Goal: Book appointment/travel/reservation

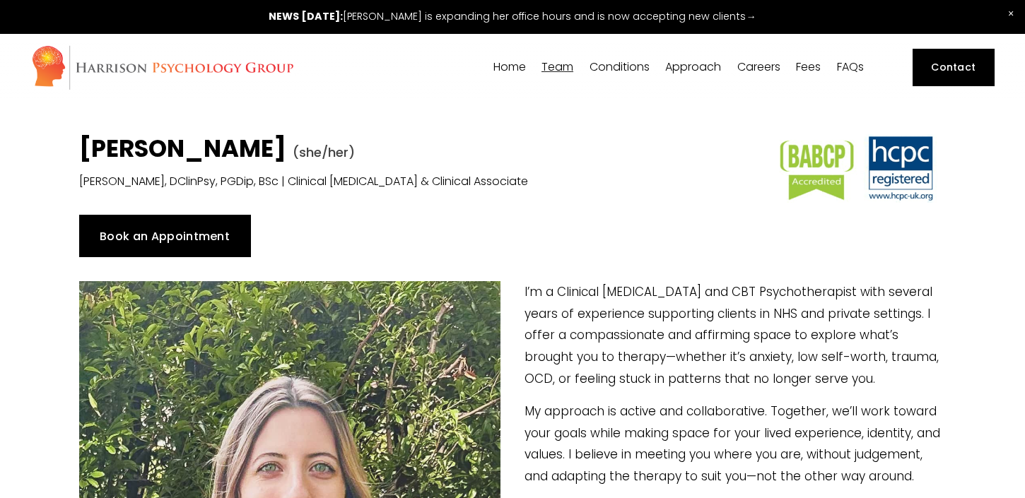
click at [224, 240] on link "Book an Appointment" at bounding box center [165, 236] width 172 height 42
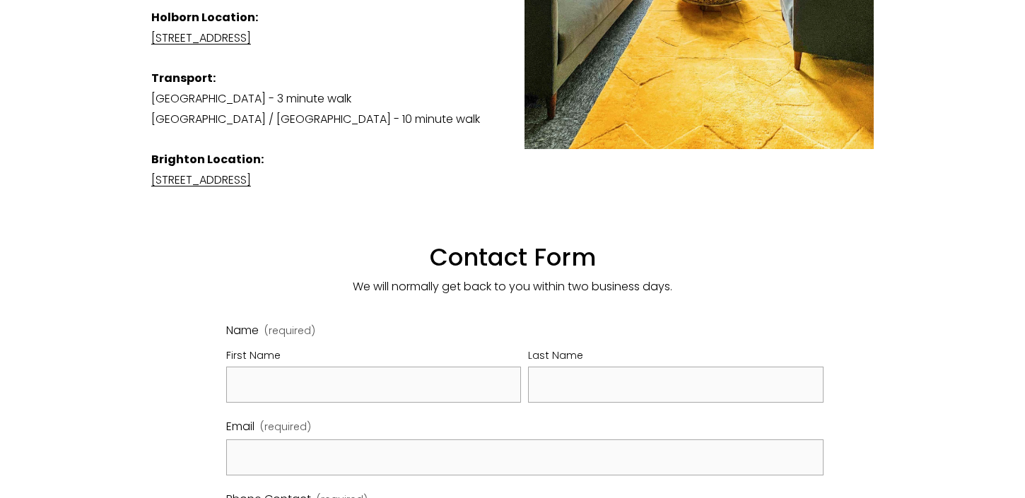
scroll to position [643, 0]
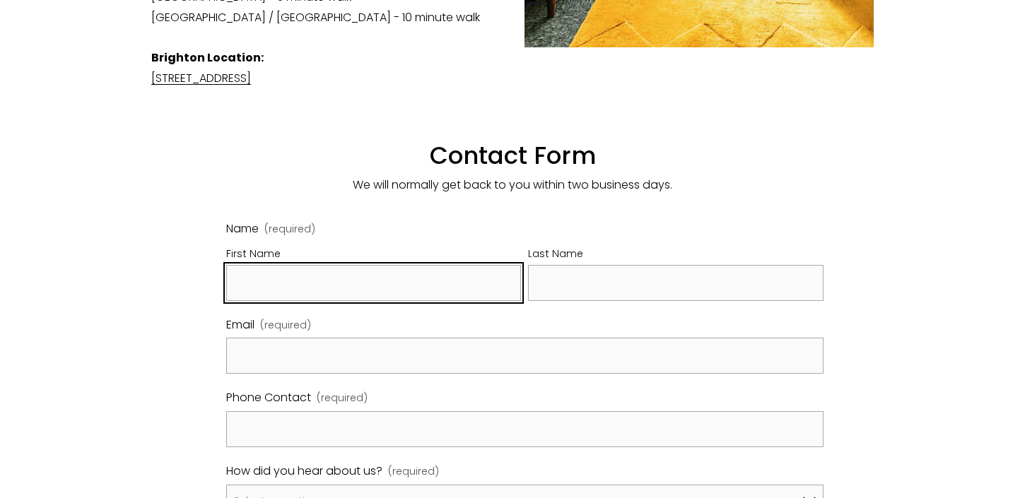
click at [380, 269] on input "First Name" at bounding box center [373, 283] width 295 height 36
type input "Eve"
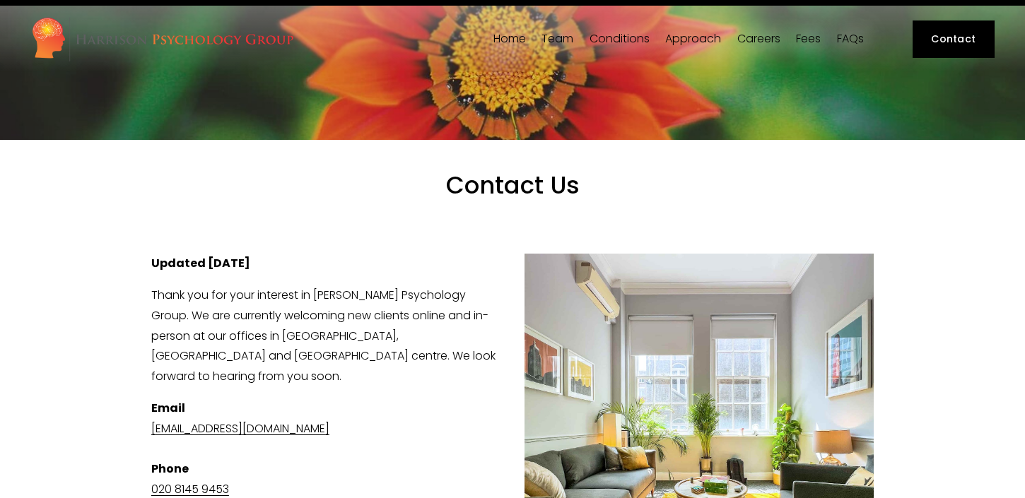
scroll to position [147, 0]
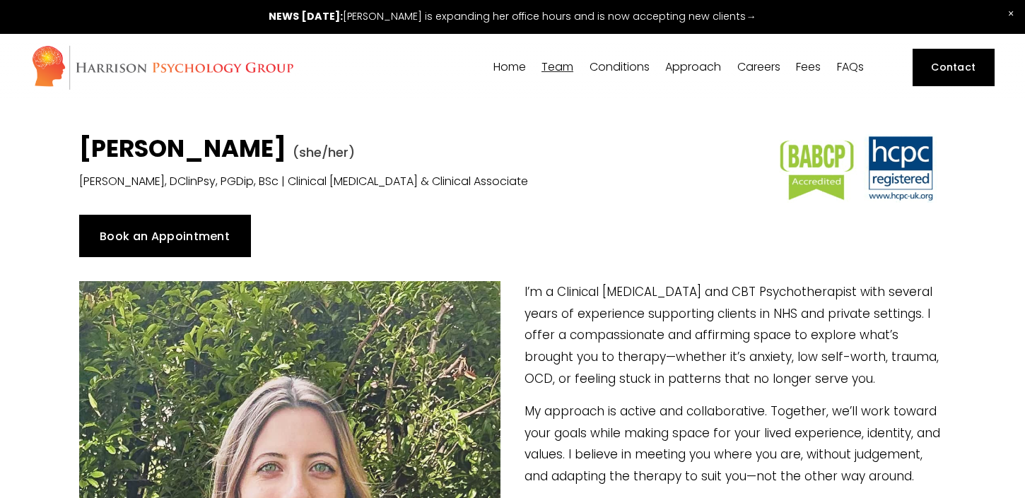
drag, startPoint x: 320, startPoint y: 146, endPoint x: 83, endPoint y: 145, distance: 237.5
click at [83, 145] on strong "[PERSON_NAME]" at bounding box center [182, 148] width 207 height 34
copy strong "[PERSON_NAME]"
